Goal: Contribute content: Contribute content

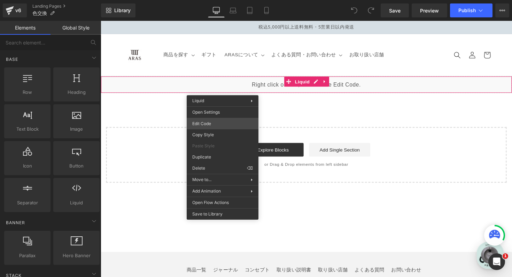
click at [223, 0] on div "You are previewing how the will restyle your page. You can not edit Elements in…" at bounding box center [256, 0] width 512 height 0
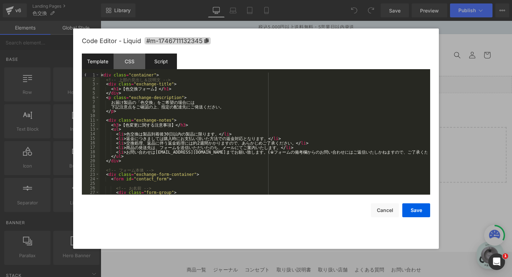
click at [163, 64] on div "Script" at bounding box center [161, 62] width 32 height 16
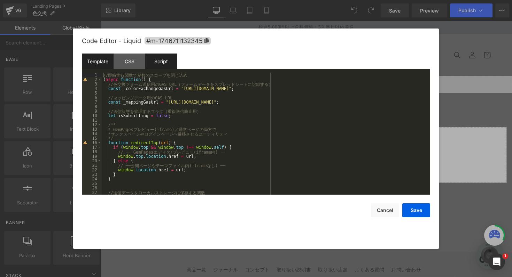
click at [94, 64] on div "Template" at bounding box center [98, 62] width 32 height 16
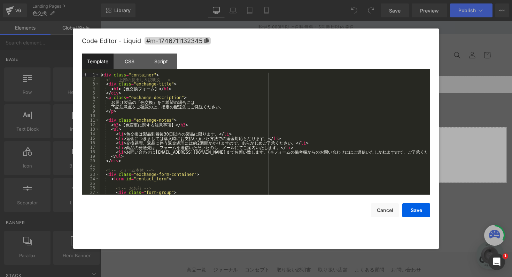
click at [305, 148] on div "< div class = "container" > <!-- 上 部 の 見 出 し ＆ 説 明 文 --> < div class = "exchang…" at bounding box center [263, 138] width 327 height 131
click at [379, 213] on button "Cancel" at bounding box center [385, 211] width 28 height 14
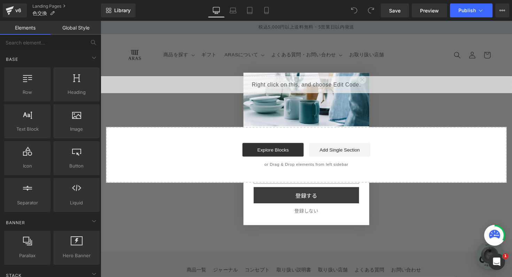
click at [379, 71] on div "Close dialog 毎週届く、特別な食卓のヒント ARASメルマガ会員募集中。割れない器が叶える、 季節を愉しむテーブルコーディネートの世界。 登録する…" at bounding box center [311, 152] width 143 height 170
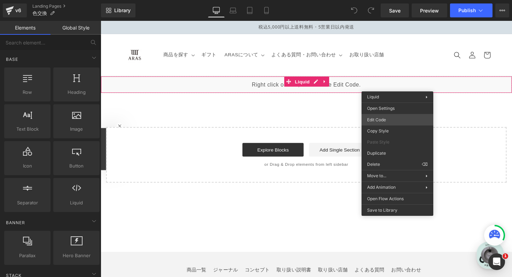
click at [393, 0] on div "You are previewing how the will restyle your page. You can not edit Elements in…" at bounding box center [256, 0] width 512 height 0
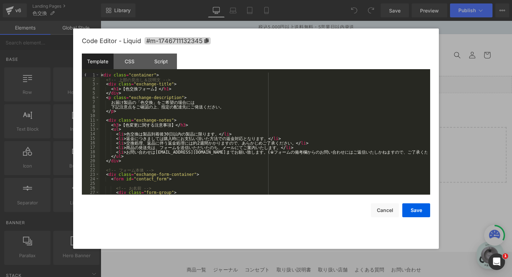
click at [241, 132] on div "< div class = "container" > <!-- 上 部 の 見 出 し ＆ 説 明 文 --> < div class = "exchang…" at bounding box center [263, 138] width 327 height 131
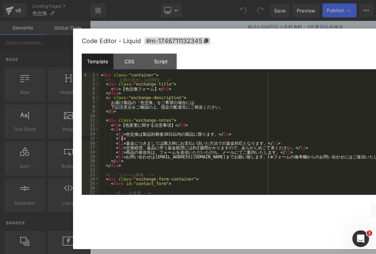
paste textarea
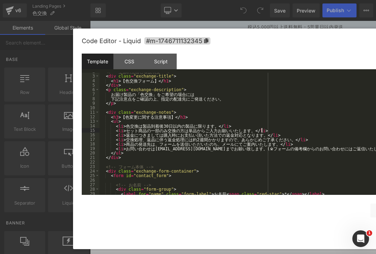
scroll to position [3, 0]
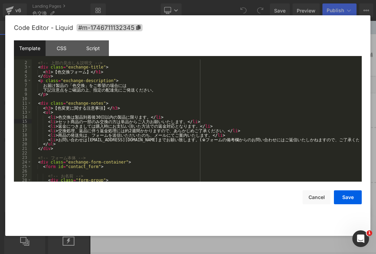
drag, startPoint x: 239, startPoint y: 34, endPoint x: 171, endPoint y: 21, distance: 69.1
click at [171, 21] on div "Code Editor - Liquid #m-1746711132345" at bounding box center [188, 27] width 348 height 25
click at [348, 195] on button "Save" at bounding box center [348, 197] width 28 height 14
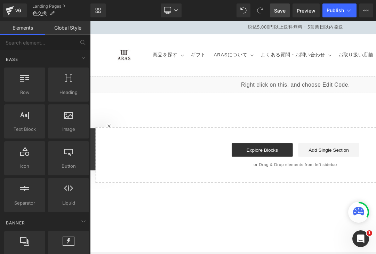
click at [284, 14] on span "Save" at bounding box center [279, 10] width 11 height 7
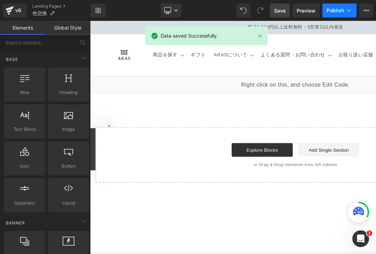
click at [335, 14] on button "Publish" at bounding box center [340, 10] width 34 height 14
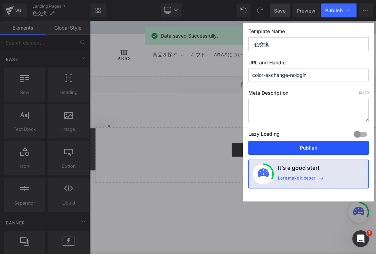
click at [320, 148] on button "Publish" at bounding box center [308, 148] width 120 height 14
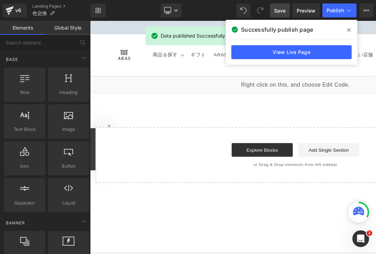
click at [349, 31] on icon at bounding box center [348, 30] width 3 height 6
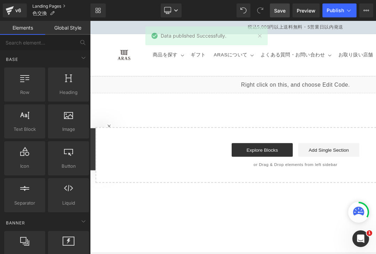
click at [49, 7] on link "Landing Pages" at bounding box center [61, 6] width 58 height 6
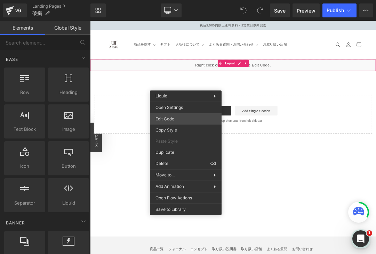
click at [174, 0] on div "You are previewing how the will restyle your page. You can not edit Elements in…" at bounding box center [188, 0] width 376 height 0
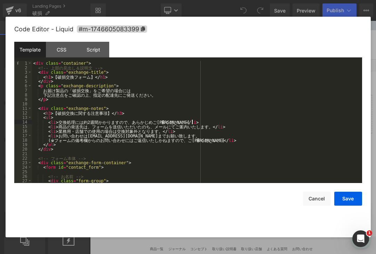
click at [204, 122] on div "< div class = "container" > <!-- 上 部 の 見 出 し ＆ 説 明 文 --> < div class = "exchang…" at bounding box center [195, 126] width 327 height 131
drag, startPoint x: 201, startPoint y: 121, endPoint x: 46, endPoint y: 123, distance: 155.6
click at [46, 123] on div "< div class = "container" > <!-- 上 部 の 見 出 し ＆ 説 明 文 --> < div class = "exchang…" at bounding box center [195, 126] width 327 height 131
click at [116, 119] on div "< div class = "container" > <!-- 上 部 の 見 出 し ＆ 説 明 文 --> < div class = "exchang…" at bounding box center [195, 126] width 327 height 131
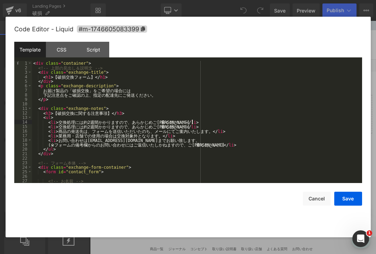
click at [182, 121] on div "< div class = "container" > <!-- 上 部 の 見 出 し ＆ 説 [PERSON_NAME] --> < div class …" at bounding box center [195, 126] width 327 height 131
click at [55, 123] on div "< div class = "container" > <!-- 上 部 の 見 出 し ＆ 説 [PERSON_NAME] --> < div class …" at bounding box center [195, 126] width 327 height 131
click at [61, 123] on div "< div class = "container" > <!-- 上 部 の 見 出 し ＆ 説 [PERSON_NAME] --> < div class …" at bounding box center [195, 126] width 327 height 131
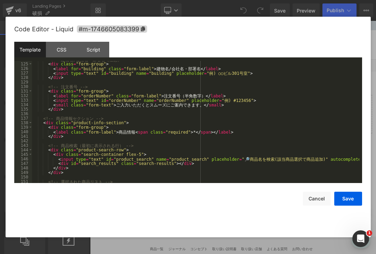
scroll to position [560, 0]
click at [215, 103] on div "<!-- 建 物 名 / 会 社 名 ・ 部 署 名 （ 任 意 ） --> < div class = "form-group" > < label for…" at bounding box center [195, 122] width 327 height 131
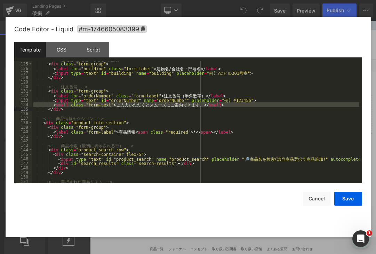
click at [214, 105] on div "<!-- 建 物 名 / 会 社 名 ・ 部 署 名 （ 任 意 ） --> < div class = "form-group" > < label for…" at bounding box center [195, 122] width 327 height 131
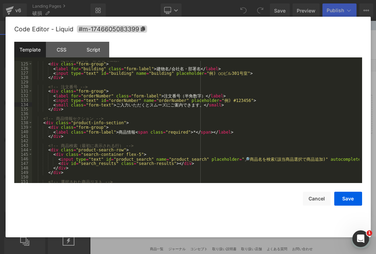
click at [214, 106] on div "<!-- 建 物 名 / 会 社 名 ・ 部 署 名 （ 任 意 ） --> < div class = "form-group" > < label for…" at bounding box center [195, 122] width 327 height 131
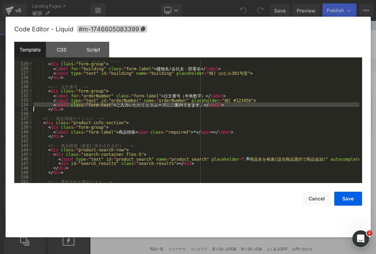
click at [339, 160] on div "<!-- 建 物 名 / 会 社 名 ・ 部 署 名 （ 任 意 ） --> < div class = "form-group" > < label for…" at bounding box center [195, 122] width 327 height 131
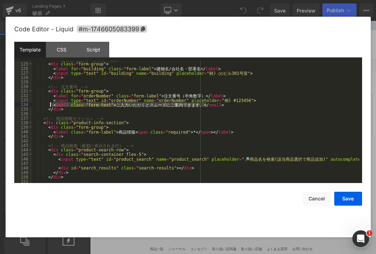
drag, startPoint x: 214, startPoint y: 104, endPoint x: 49, endPoint y: 106, distance: 165.0
click at [49, 106] on div "<!-- 建 物 名 / 会 社 名 ・ 部 署 名 （ 任 意 ） --> < div class = "form-group" > < label for…" at bounding box center [195, 122] width 327 height 131
click at [172, 165] on div "<!-- 建 物 名 / 会 社 名 ・ 部 署 名 （ 任 意 ） --> < div class = "form-group" > < label for…" at bounding box center [195, 122] width 327 height 131
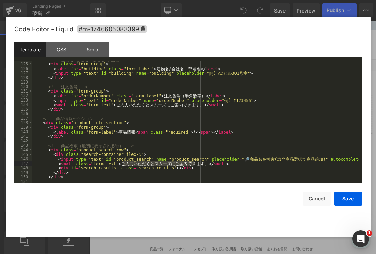
drag, startPoint x: 193, startPoint y: 164, endPoint x: 124, endPoint y: 164, distance: 69.6
click at [124, 164] on div "<!-- 建 物 名 / 会 社 名 ・ 部 署 名 （ 任 意 ） --> < div class = "form-group" > < label for…" at bounding box center [195, 122] width 327 height 131
click at [342, 199] on button "Save" at bounding box center [348, 199] width 28 height 14
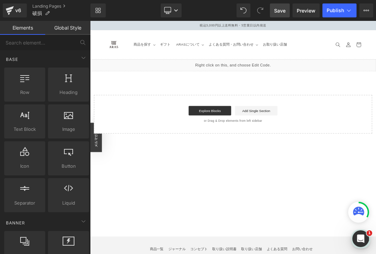
click at [280, 15] on link "Save" at bounding box center [280, 10] width 20 height 14
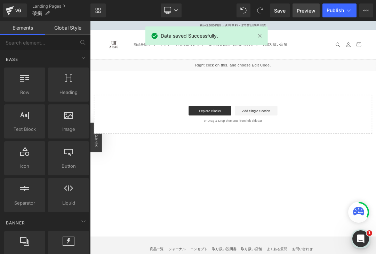
click at [304, 12] on span "Preview" at bounding box center [306, 10] width 19 height 7
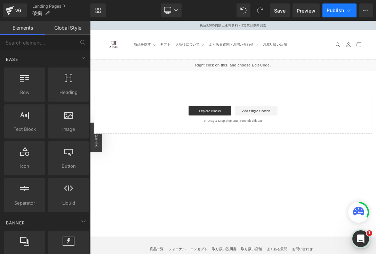
click at [332, 13] on span "Publish" at bounding box center [335, 11] width 17 height 6
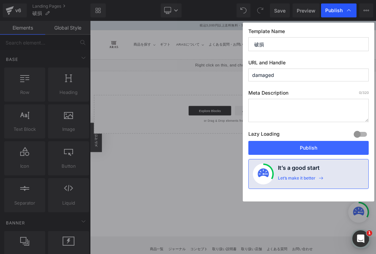
click at [339, 8] on span "Publish" at bounding box center [333, 10] width 17 height 6
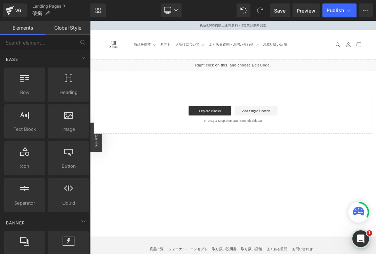
click at [339, 8] on span "Publish" at bounding box center [335, 11] width 17 height 6
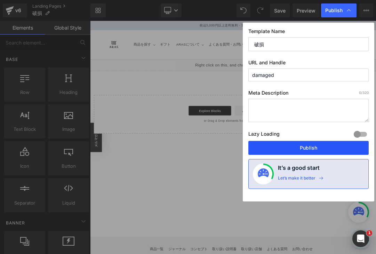
click at [313, 150] on button "Publish" at bounding box center [308, 148] width 120 height 14
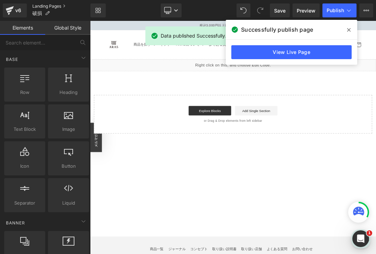
click at [51, 4] on link "Landing Pages" at bounding box center [61, 6] width 58 height 6
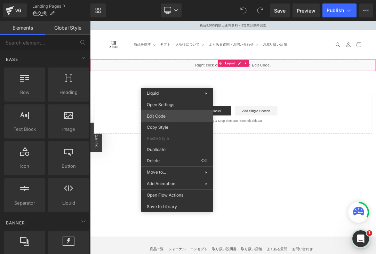
click at [164, 0] on div "You are previewing how the will restyle your page. You can not edit Elements in…" at bounding box center [188, 0] width 376 height 0
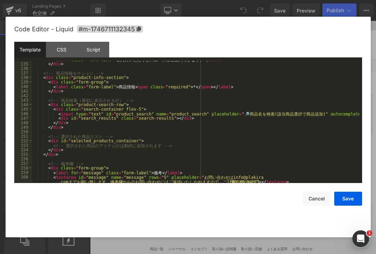
scroll to position [595, 0]
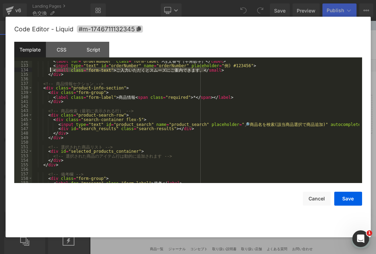
drag, startPoint x: 213, startPoint y: 69, endPoint x: 50, endPoint y: 71, distance: 162.9
click at [50, 71] on div "< label for = "orderNumber" class = "form-label" > 注 文 番 号 （ 半 角 数 字 ） </ label…" at bounding box center [195, 123] width 327 height 131
click at [336, 125] on div "< label for = "orderNumber" class = "form-label" > 注 文 番 号 （ 半 角 数 字 ） </ label…" at bounding box center [195, 123] width 327 height 131
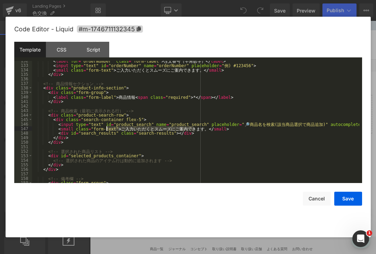
drag, startPoint x: 194, startPoint y: 129, endPoint x: 107, endPoint y: 130, distance: 87.0
click at [107, 130] on div "< label for = "orderNumber" class = "form-label" > 注 文 番 号 （ 半 角 数 字 ） </ label…" at bounding box center [195, 123] width 327 height 131
click at [348, 198] on button "Save" at bounding box center [348, 199] width 28 height 14
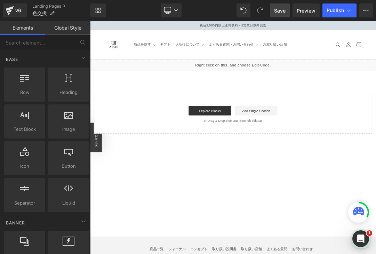
click at [278, 10] on span "Save" at bounding box center [279, 10] width 11 height 7
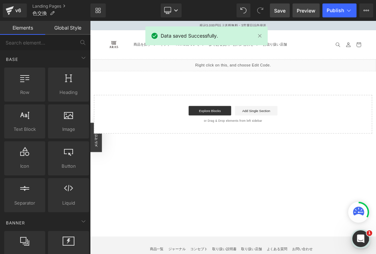
click at [307, 13] on span "Preview" at bounding box center [306, 10] width 19 height 7
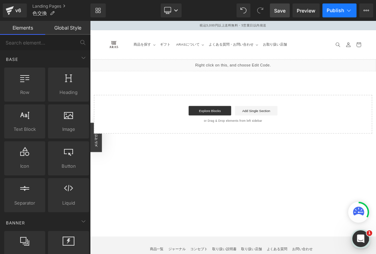
click at [339, 14] on button "Publish" at bounding box center [340, 10] width 34 height 14
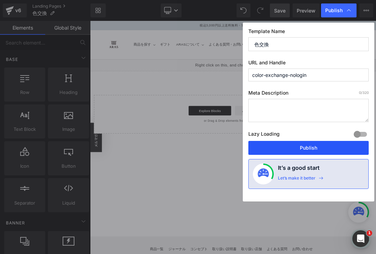
click at [296, 145] on button "Publish" at bounding box center [308, 148] width 120 height 14
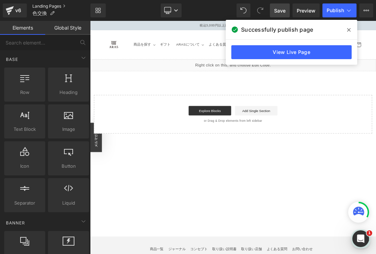
click at [50, 4] on link "Landing Pages" at bounding box center [61, 6] width 58 height 6
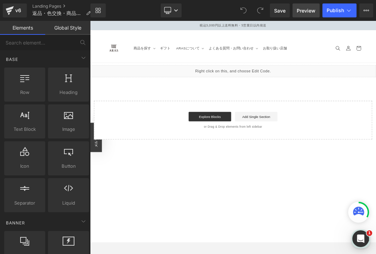
click at [303, 10] on span "Preview" at bounding box center [306, 10] width 19 height 7
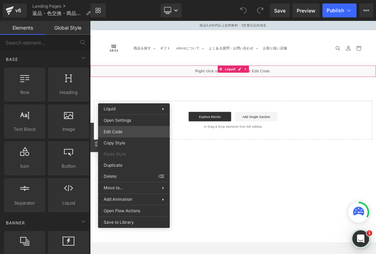
click at [116, 0] on div "You are previewing how the will restyle your page. You can not edit Elements in…" at bounding box center [188, 0] width 376 height 0
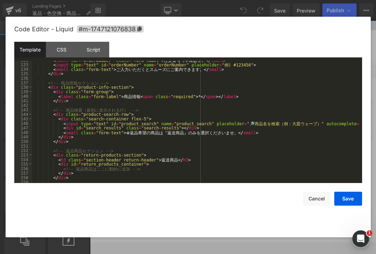
scroll to position [595, 0]
click at [255, 133] on div "< label for = "orderNumber" class = "form-label" > 注 文 番 号 （ 半 角 数 字 ） </ label…" at bounding box center [195, 123] width 327 height 131
click at [254, 133] on div "< label for = "orderNumber" class = "form-label" > 注 文 番 号 （ 半 角 数 字 ） </ label…" at bounding box center [195, 123] width 327 height 131
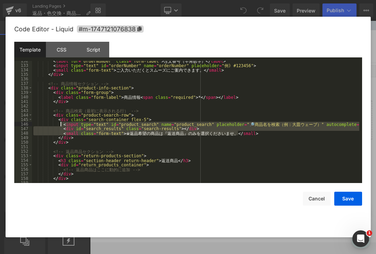
drag, startPoint x: 254, startPoint y: 133, endPoint x: 63, endPoint y: 128, distance: 190.8
click at [63, 128] on div "< label for = "orderNumber" class = "form-label" > 注 文 番 号 （ 半 角 数 字 ） </ label…" at bounding box center [195, 123] width 327 height 131
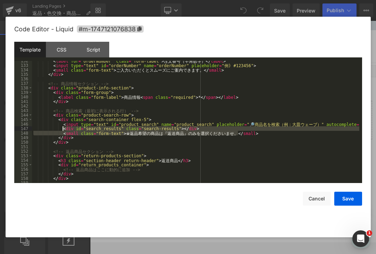
click at [57, 135] on div "< label for = "orderNumber" class = "form-label" > 注 文 番 号 （ 半 角 数 字 ） </ label…" at bounding box center [195, 123] width 327 height 131
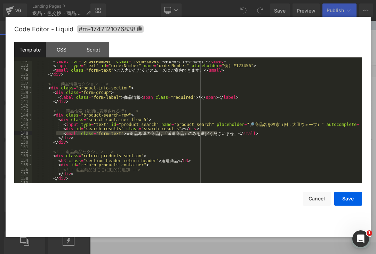
drag, startPoint x: 57, startPoint y: 133, endPoint x: 216, endPoint y: 134, distance: 159.4
click at [216, 134] on div "< label for = "orderNumber" class = "form-label" > 注 文 番 号 （ 半 角 数 字 ） </ label…" at bounding box center [195, 123] width 327 height 131
click at [284, 136] on div "< label for = "orderNumber" class = "form-label" > 注 文 番 号 （ 半 角 数 字 ） </ label…" at bounding box center [195, 123] width 327 height 131
click at [246, 133] on div "< label for = "orderNumber" class = "form-label" > 注 文 番 号 （ 半 角 数 字 ） </ label…" at bounding box center [195, 123] width 327 height 131
click at [57, 133] on div "< label for = "orderNumber" class = "form-label" > 注 文 番 号 （ 半 角 数 字 ） </ label…" at bounding box center [195, 123] width 327 height 131
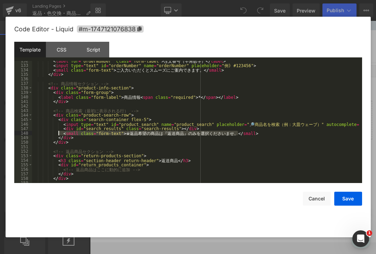
click at [266, 135] on div "< label for = "orderNumber" class = "form-label" > 注 文 番 号 （ 半 角 数 字 ） </ label…" at bounding box center [195, 123] width 327 height 131
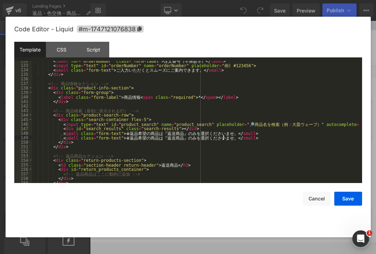
click at [223, 139] on div "< label for = "orderNumber" class = "form-label" > 注 文 番 号 （ 半 角 数 字 ） </ label…" at bounding box center [195, 123] width 327 height 131
click at [110, 137] on div "< label for = "orderNumber" class = "form-label" > 注 文 番 号 （ 半 角 数 字 ） </ label…" at bounding box center [195, 123] width 327 height 131
click at [350, 202] on button "Save" at bounding box center [348, 199] width 28 height 14
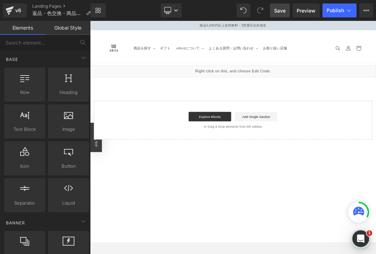
click at [277, 12] on span "Save" at bounding box center [279, 10] width 11 height 7
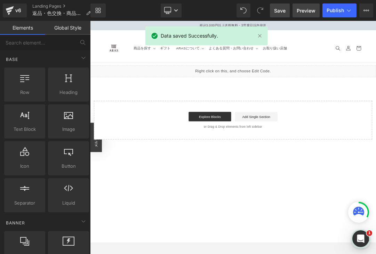
click at [305, 9] on span "Preview" at bounding box center [306, 10] width 19 height 7
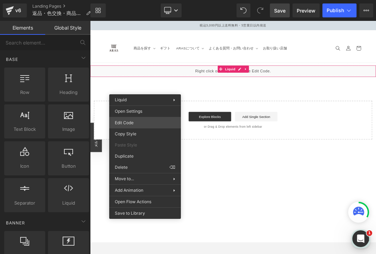
click at [124, 0] on div "You are previewing how the will restyle your page. You can not edit Elements in…" at bounding box center [188, 0] width 376 height 0
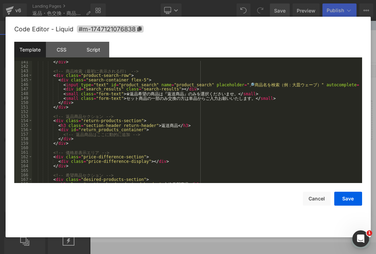
scroll to position [625, 0]
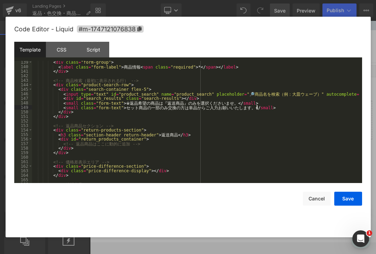
click at [272, 108] on div "< div class = "form-group" > < label class = "form-label" > 商 品 情 報 < span clas…" at bounding box center [195, 125] width 327 height 131
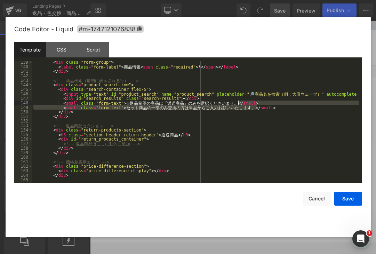
drag, startPoint x: 272, startPoint y: 108, endPoint x: 270, endPoint y: 102, distance: 6.2
click at [270, 102] on div "< div class = "form-group" > < label class = "form-label" > 商 品 情 報 < span clas…" at bounding box center [195, 125] width 327 height 131
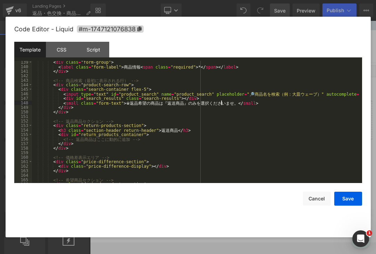
type textarea "９"
type textarea "（）"
type textarea "あ"
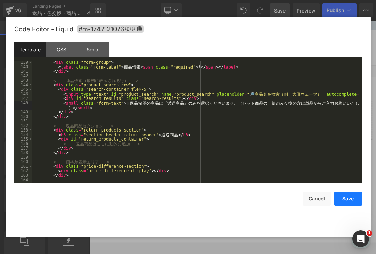
click at [356, 201] on button "Save" at bounding box center [348, 199] width 28 height 14
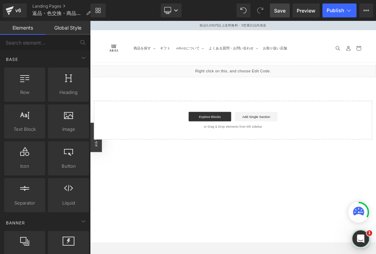
click at [278, 7] on span "Save" at bounding box center [279, 10] width 11 height 7
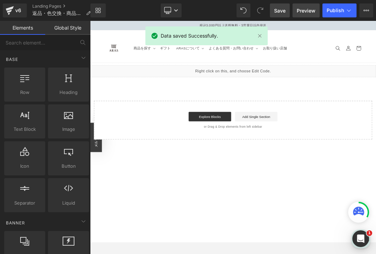
click at [305, 9] on span "Preview" at bounding box center [306, 10] width 19 height 7
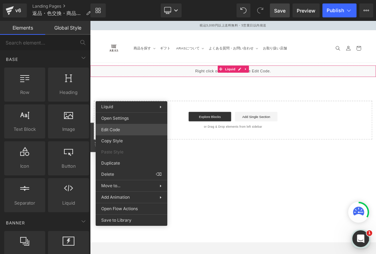
click at [121, 0] on div "You are previewing how the will restyle your page. You can not edit Elements in…" at bounding box center [188, 0] width 376 height 0
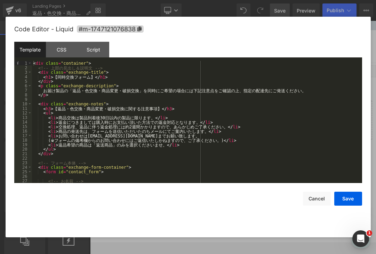
click at [169, 118] on div "< div class = "container" > <!-- 上 部 の 見 出 し ＆ 説 明 文 --> < div class = "exchang…" at bounding box center [195, 126] width 327 height 131
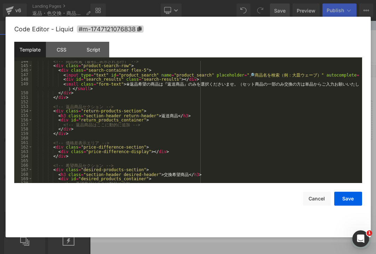
scroll to position [646, 0]
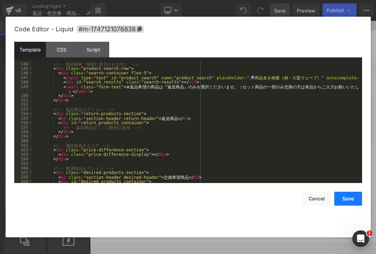
click at [355, 197] on button "Save" at bounding box center [348, 199] width 28 height 14
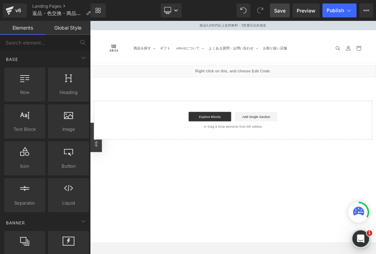
click at [277, 6] on link "Save" at bounding box center [280, 10] width 20 height 14
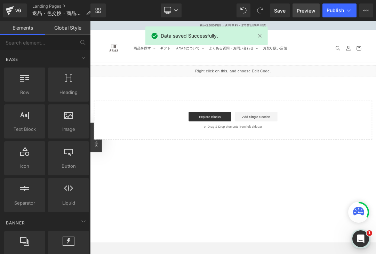
click at [300, 10] on span "Preview" at bounding box center [306, 10] width 19 height 7
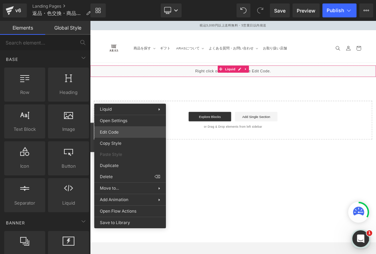
click at [122, 0] on div "You are previewing how the will restyle your page. You can not edit Elements in…" at bounding box center [188, 0] width 376 height 0
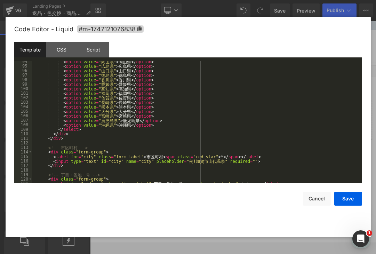
scroll to position [968, 0]
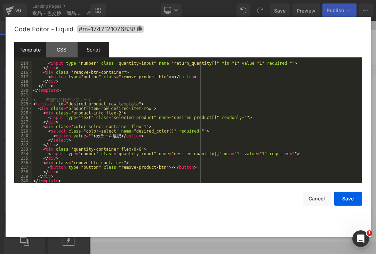
click at [93, 51] on div "Script" at bounding box center [94, 50] width 32 height 16
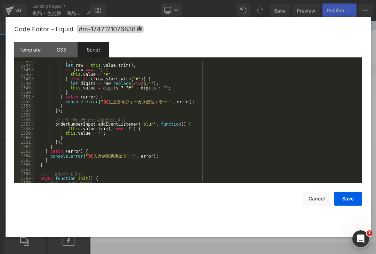
scroll to position [6971, 0]
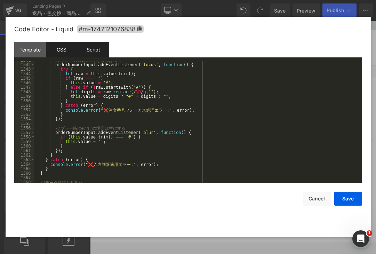
click at [63, 53] on div "CSS" at bounding box center [62, 50] width 32 height 16
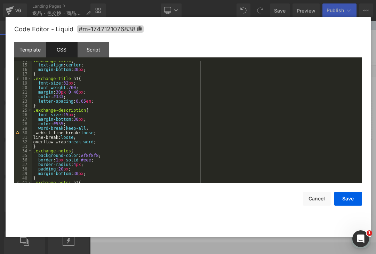
scroll to position [0, 0]
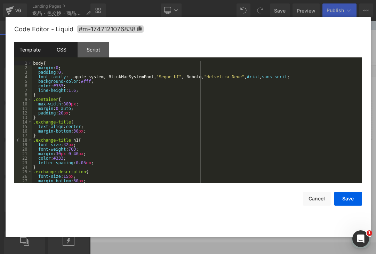
click at [27, 51] on div "Template" at bounding box center [30, 50] width 32 height 16
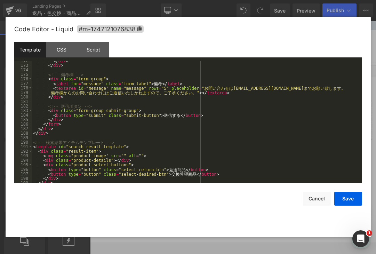
scroll to position [789, 0]
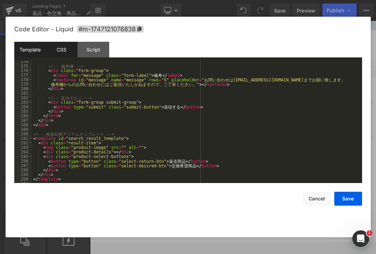
click at [63, 49] on div "CSS" at bounding box center [62, 50] width 32 height 16
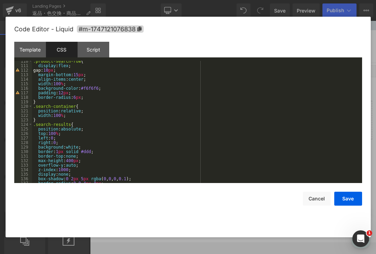
scroll to position [510, 0]
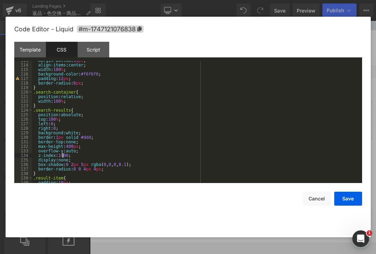
click at [62, 156] on div "margin-bottom : 15 px ; align-items : center ; width : 100 % ; background-color…" at bounding box center [195, 123] width 327 height 131
click at [346, 200] on button "Save" at bounding box center [348, 199] width 28 height 14
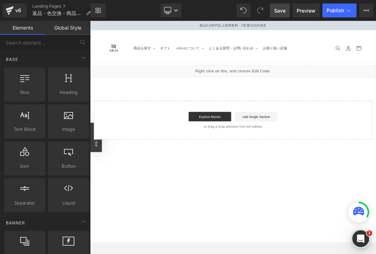
click at [274, 11] on link "Save" at bounding box center [280, 10] width 20 height 14
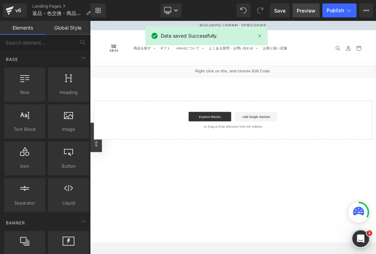
click at [312, 13] on span "Preview" at bounding box center [306, 10] width 19 height 7
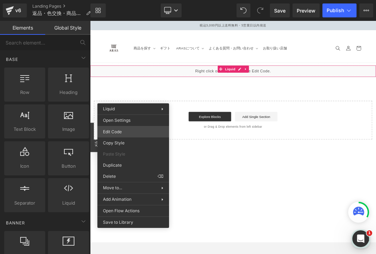
click at [120, 0] on div "You are previewing how the will restyle your page. You can not edit Elements in…" at bounding box center [188, 0] width 376 height 0
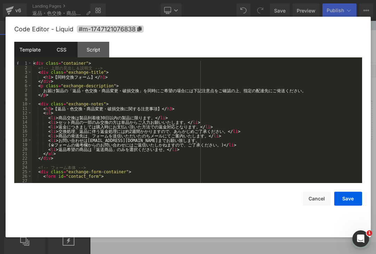
click at [70, 57] on div "CSS" at bounding box center [62, 50] width 32 height 16
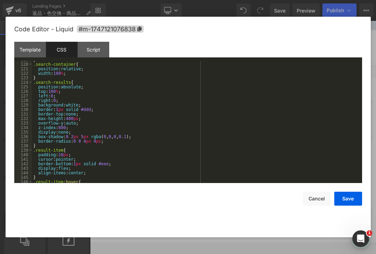
scroll to position [535, 0]
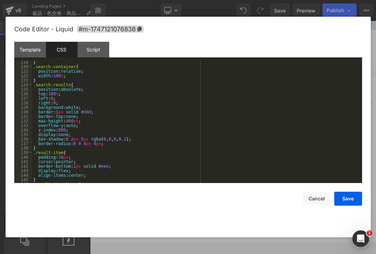
click at [59, 131] on div "} .search-container { position : relative ; width : 100 % ; } .search-results {…" at bounding box center [195, 125] width 327 height 131
click at [347, 202] on button "Save" at bounding box center [348, 199] width 28 height 14
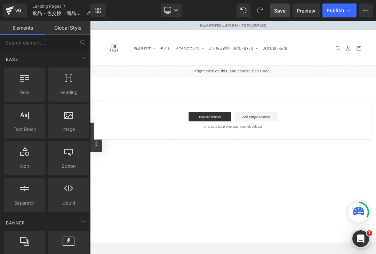
click at [282, 14] on link "Save" at bounding box center [280, 10] width 20 height 14
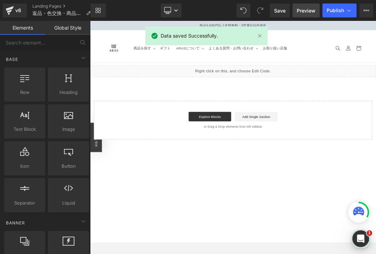
click at [310, 12] on span "Preview" at bounding box center [306, 10] width 19 height 7
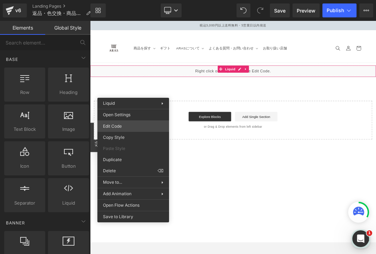
click at [123, 0] on div "You are previewing how the will restyle your page. You can not edit Elements in…" at bounding box center [188, 0] width 376 height 0
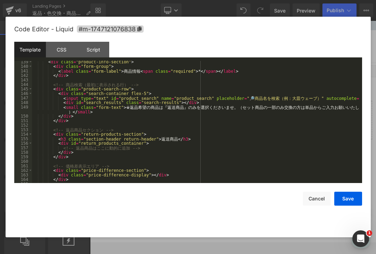
scroll to position [626, 0]
click at [69, 51] on div "CSS" at bounding box center [62, 50] width 32 height 16
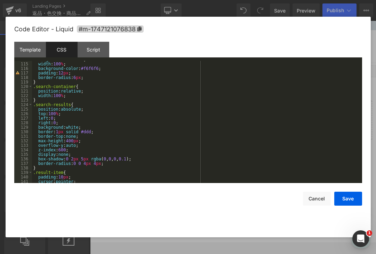
scroll to position [515, 0]
click at [58, 150] on div "align-items : center ; width : 100 % ; background-color : #f6f6f6 ; padding : 1…" at bounding box center [195, 122] width 327 height 131
click at [66, 142] on div "align-items : center ; width : 100 % ; background-color : #f6f6f6 ; padding : 1…" at bounding box center [195, 122] width 327 height 131
click at [354, 196] on button "Save" at bounding box center [348, 199] width 28 height 14
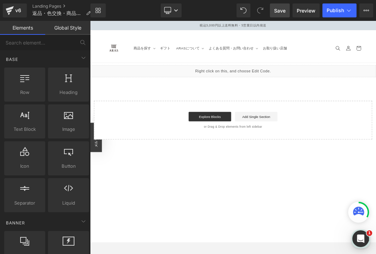
click at [276, 8] on span "Save" at bounding box center [279, 10] width 11 height 7
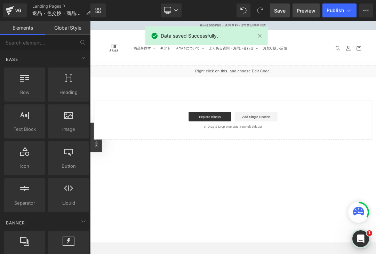
click at [310, 10] on span "Preview" at bounding box center [306, 10] width 19 height 7
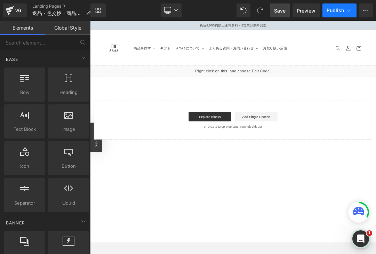
click at [339, 12] on span "Publish" at bounding box center [335, 11] width 17 height 6
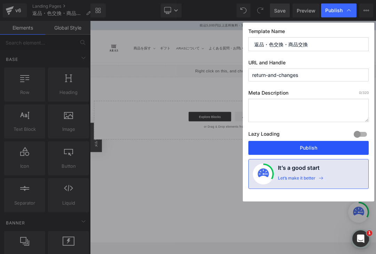
click at [312, 148] on button "Publish" at bounding box center [308, 148] width 120 height 14
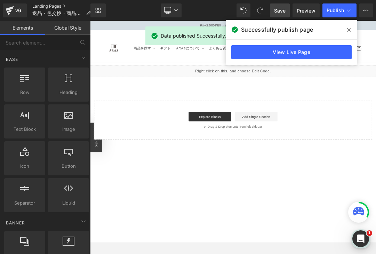
click at [60, 4] on link "Landing Pages" at bounding box center [64, 6] width 64 height 6
